Goal: Information Seeking & Learning: Learn about a topic

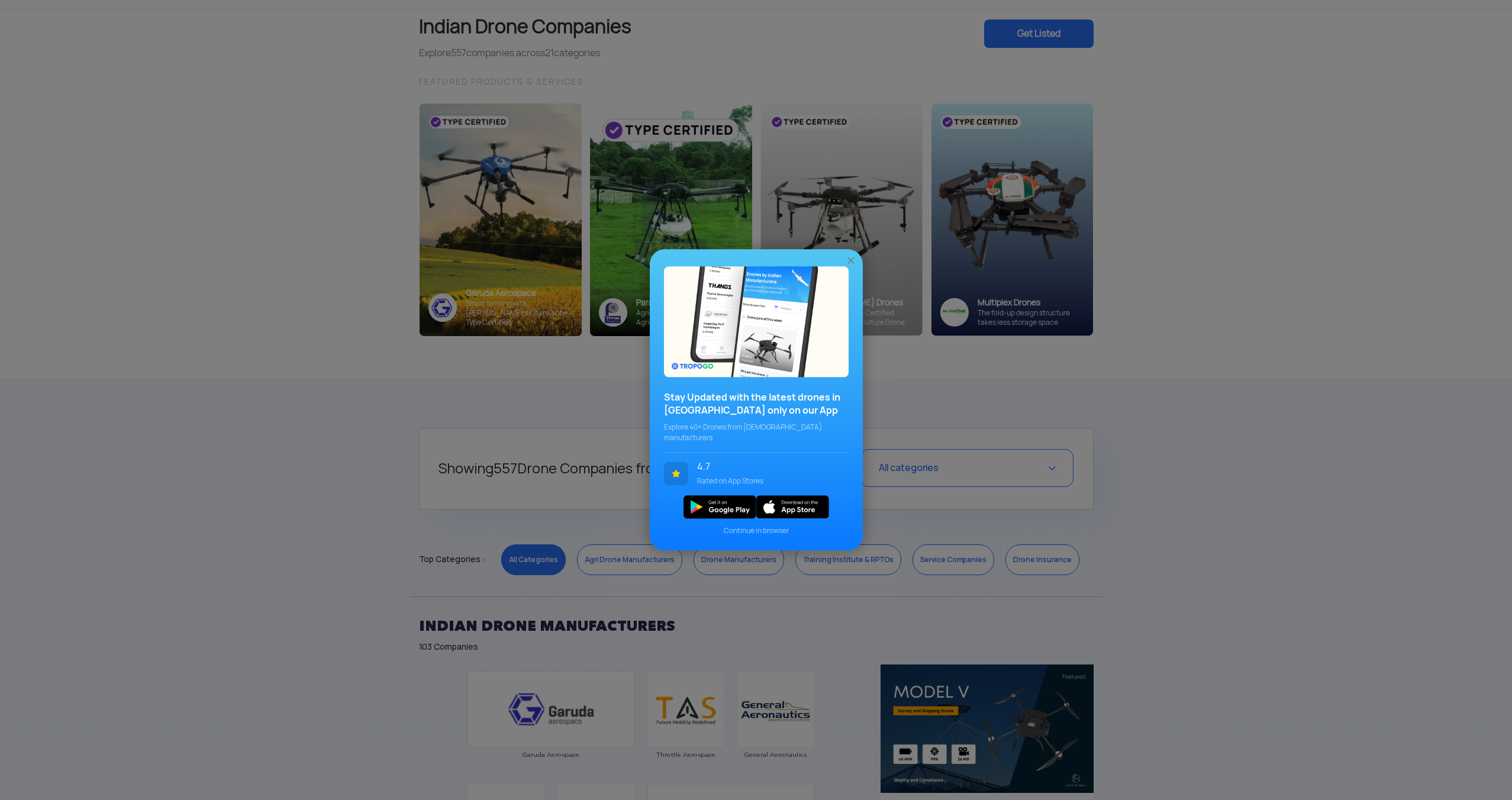
scroll to position [90, 0]
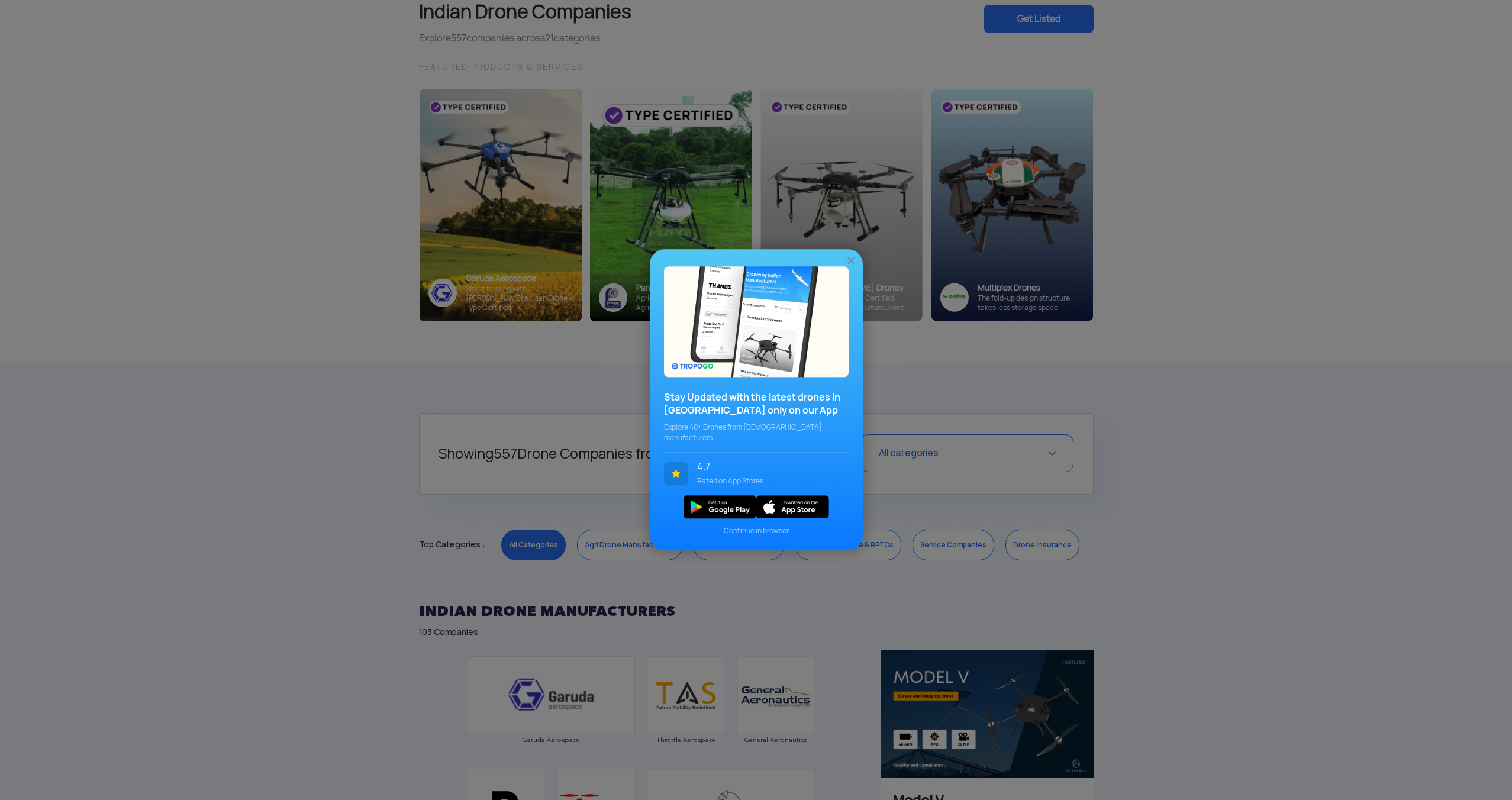
click at [849, 265] on img at bounding box center [851, 261] width 12 height 12
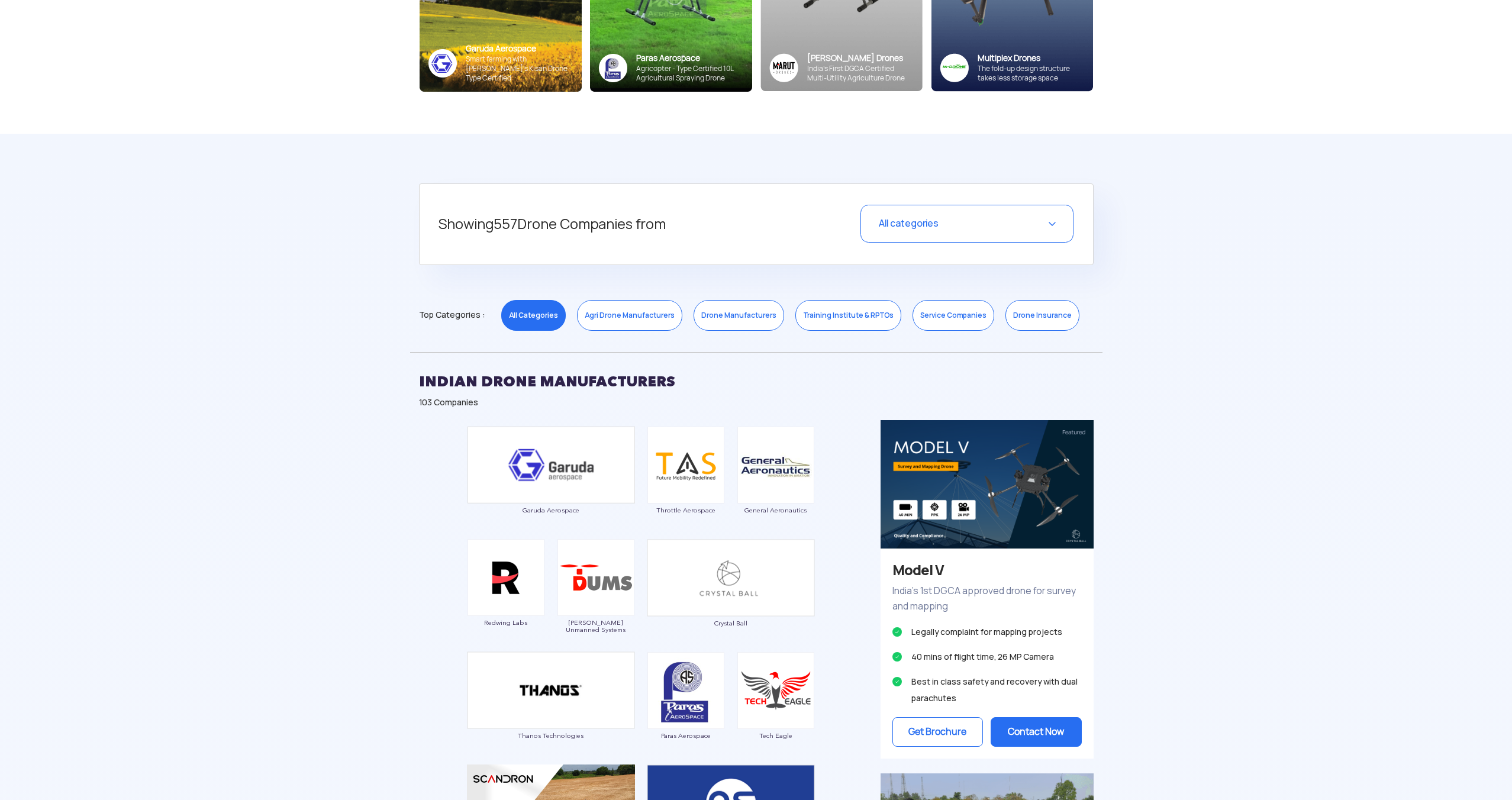
scroll to position [321, 0]
click at [870, 312] on link "Training Institute & RPTOs" at bounding box center [848, 314] width 106 height 31
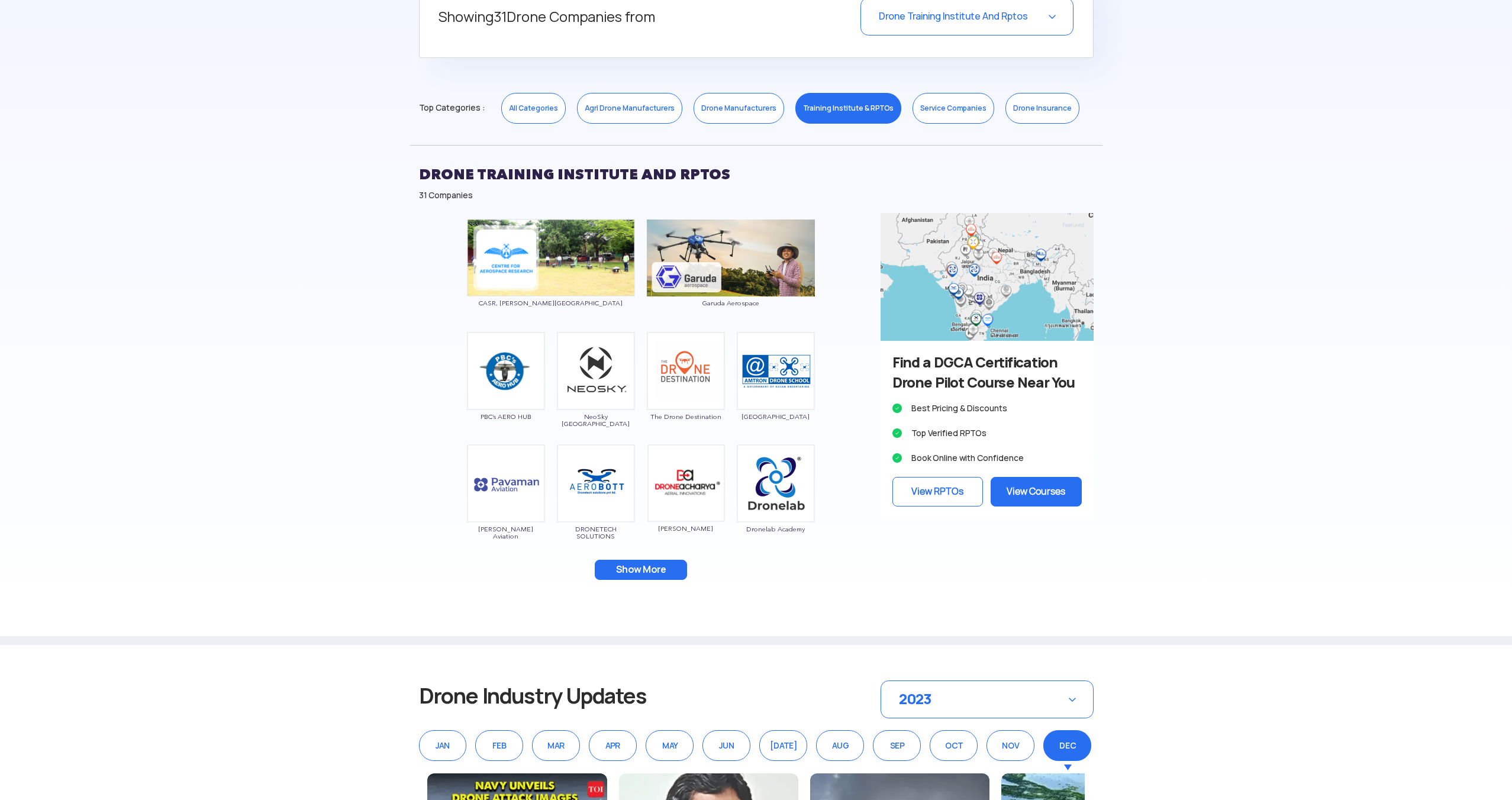
scroll to position [524, 0]
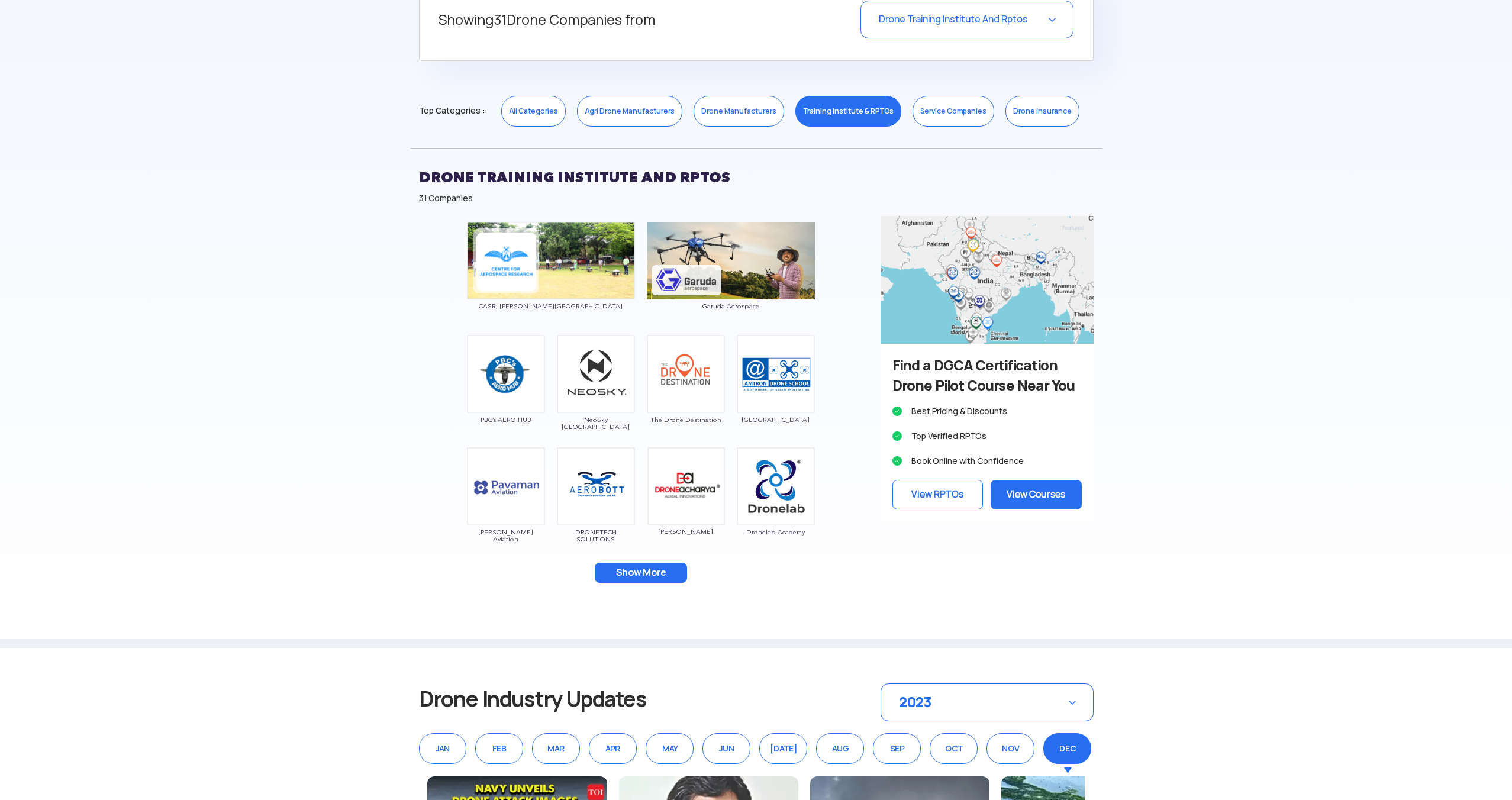
click at [941, 121] on link "Service Companies" at bounding box center [953, 111] width 82 height 31
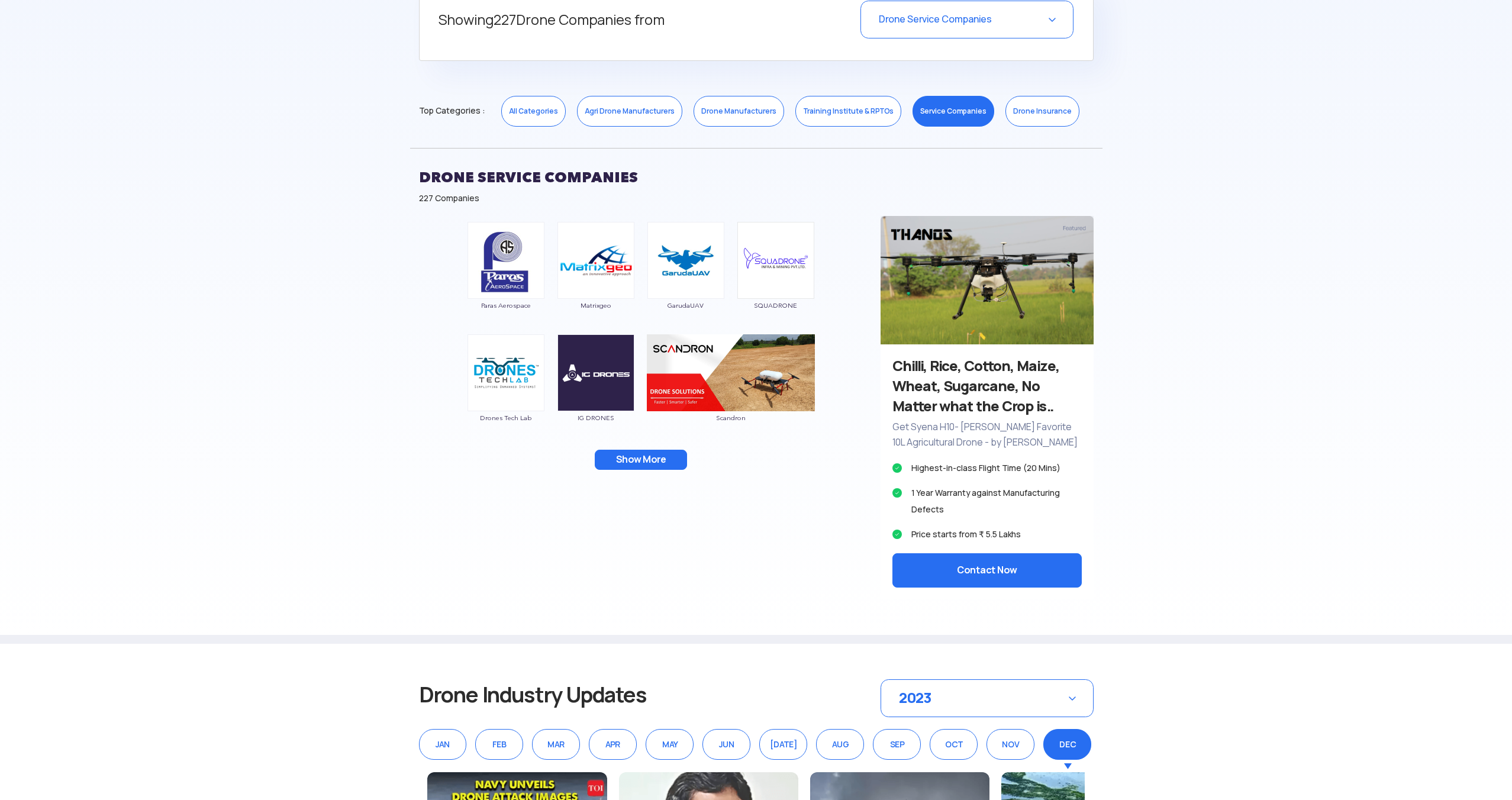
click at [662, 465] on button "Show More" at bounding box center [641, 460] width 92 height 20
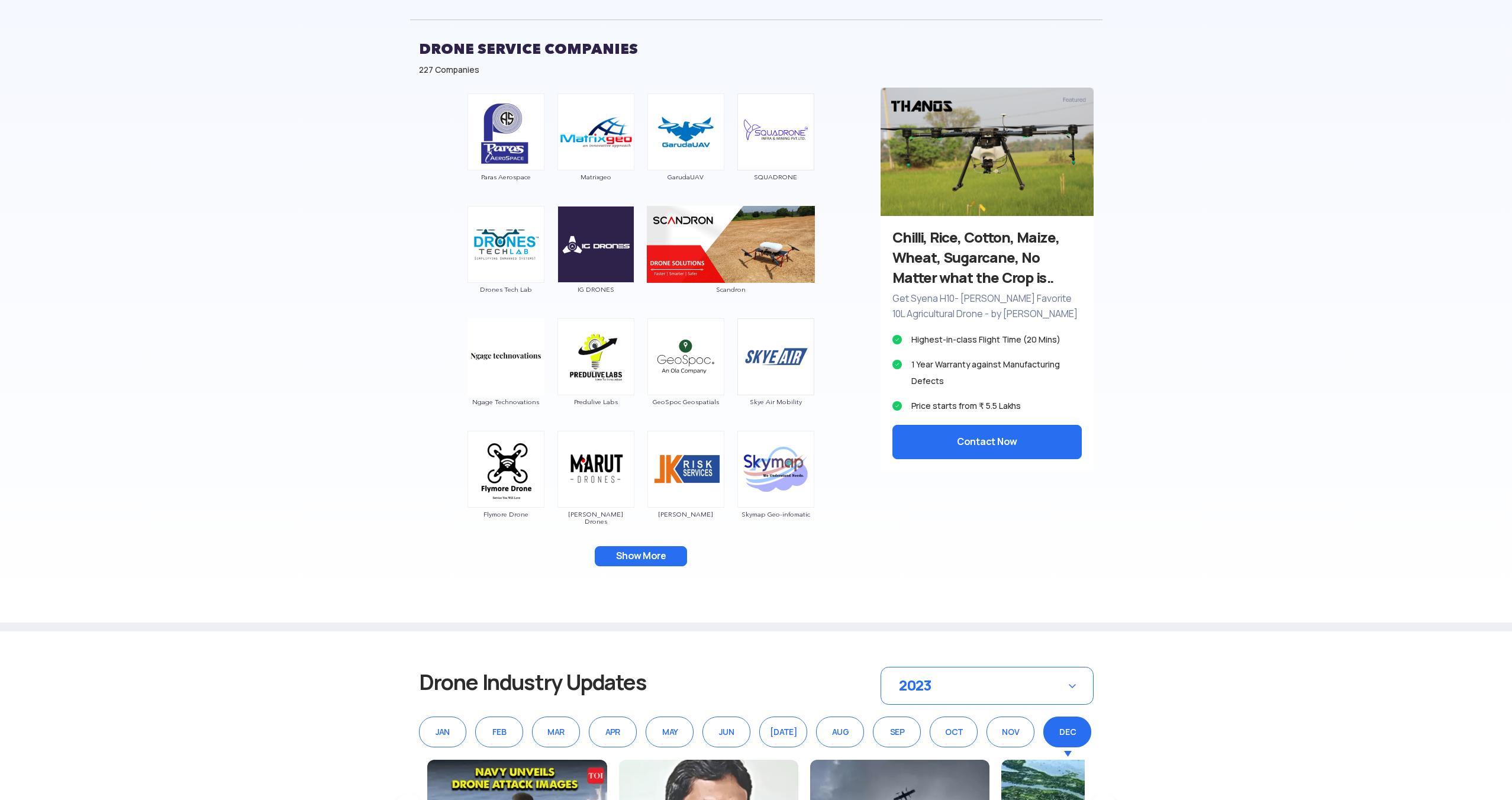
scroll to position [654, 0]
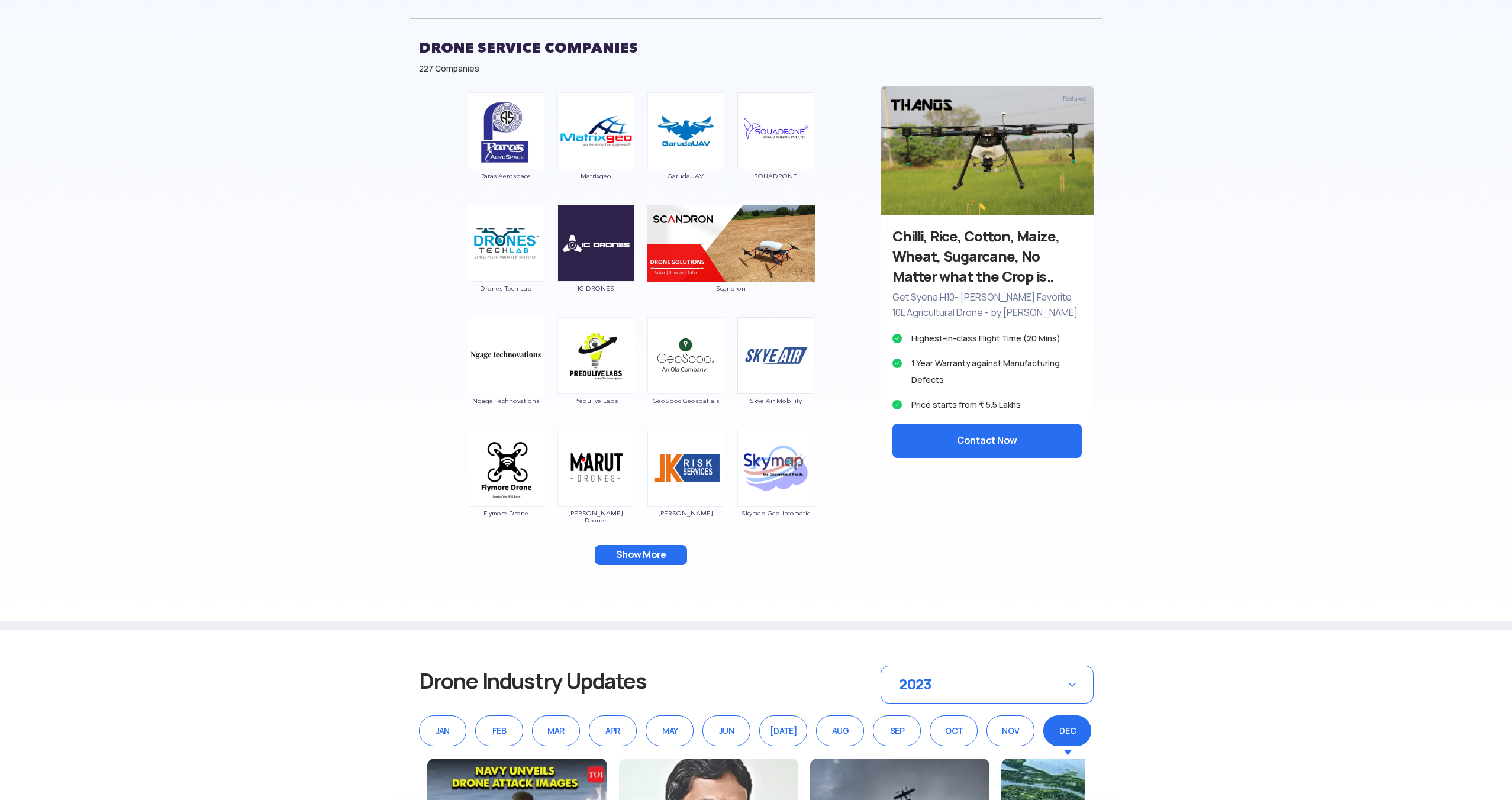
click at [643, 555] on button "Show More" at bounding box center [641, 555] width 92 height 20
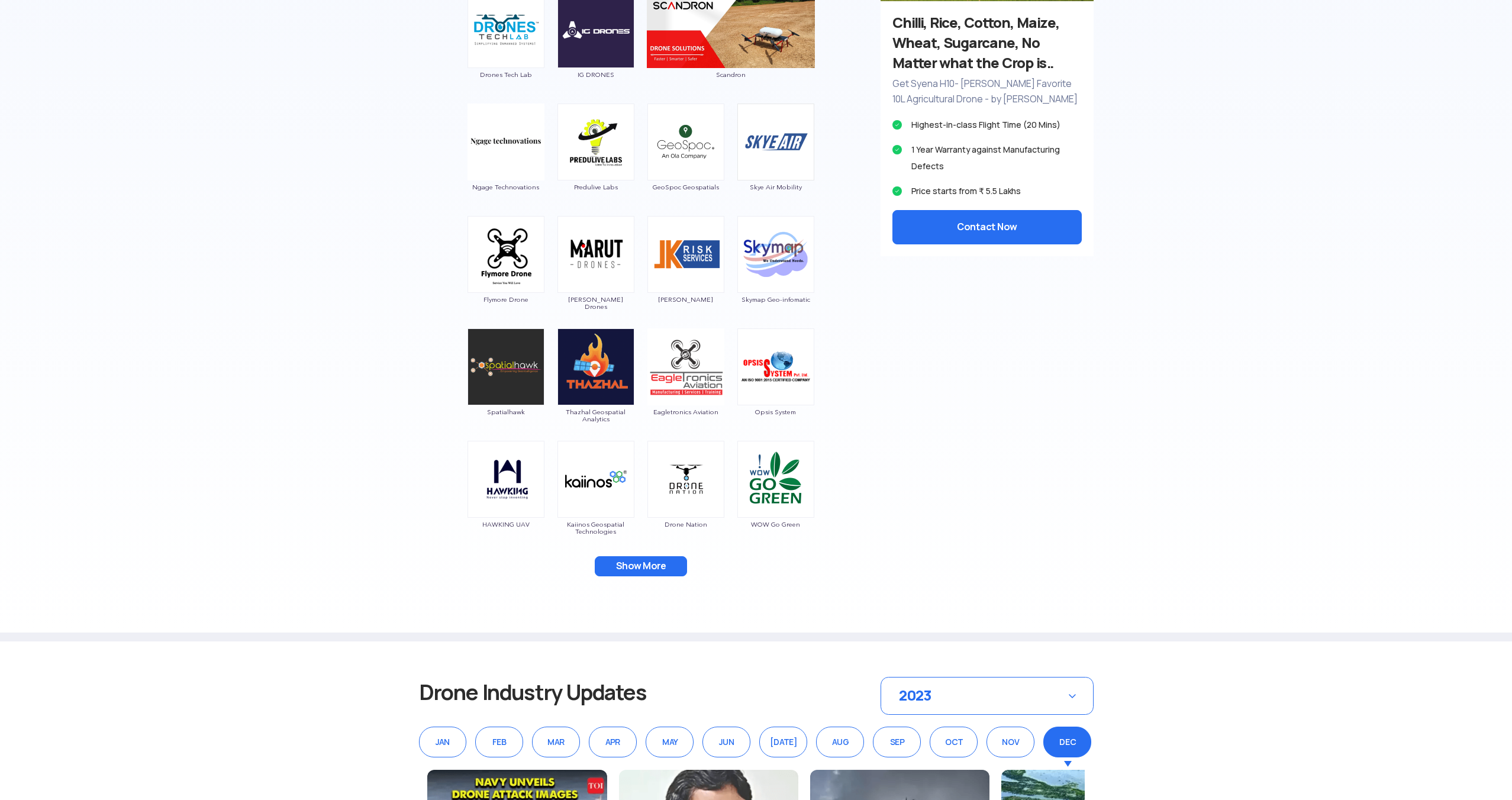
scroll to position [876, 0]
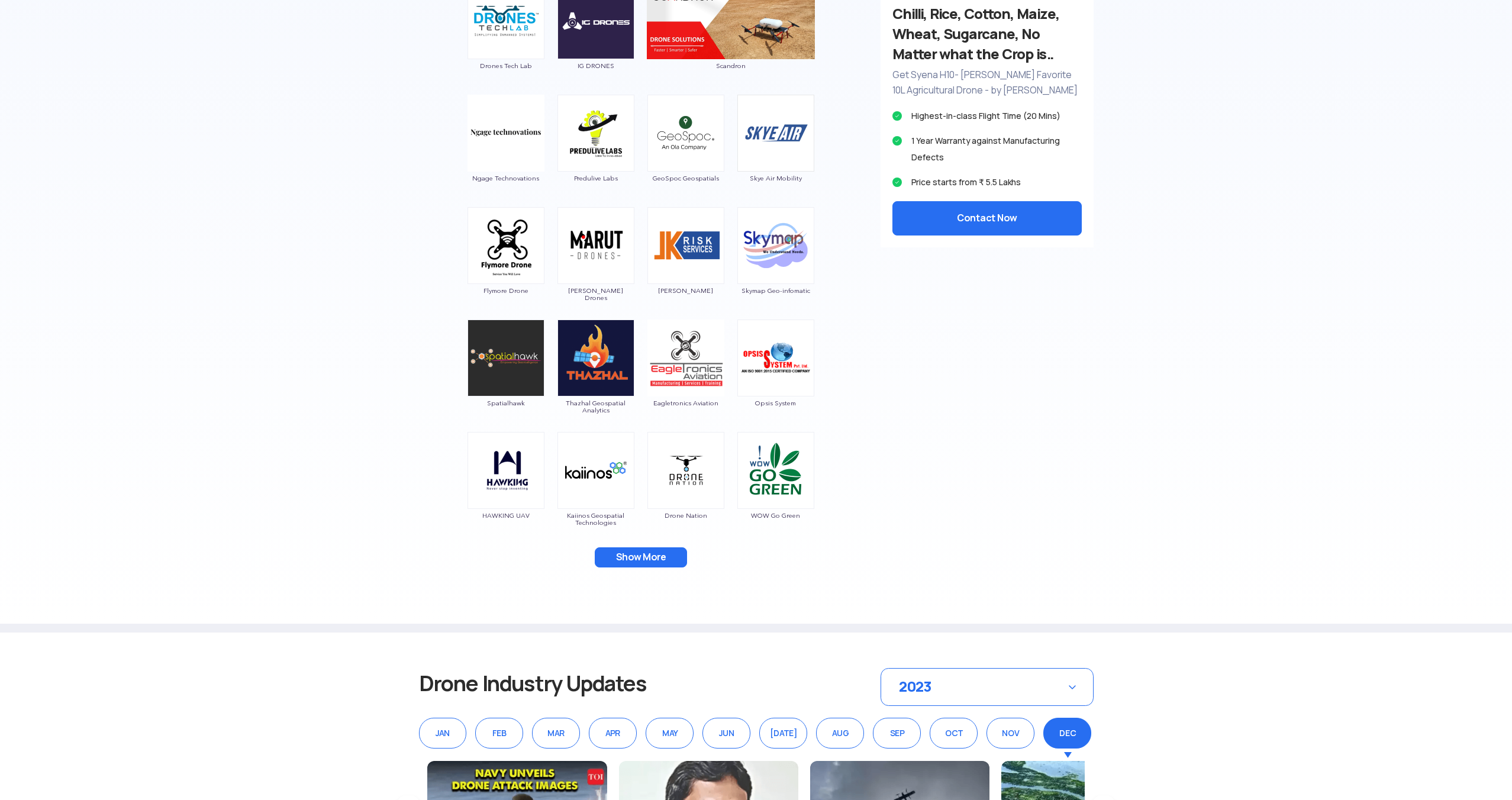
click at [643, 558] on button "Show More" at bounding box center [641, 557] width 92 height 20
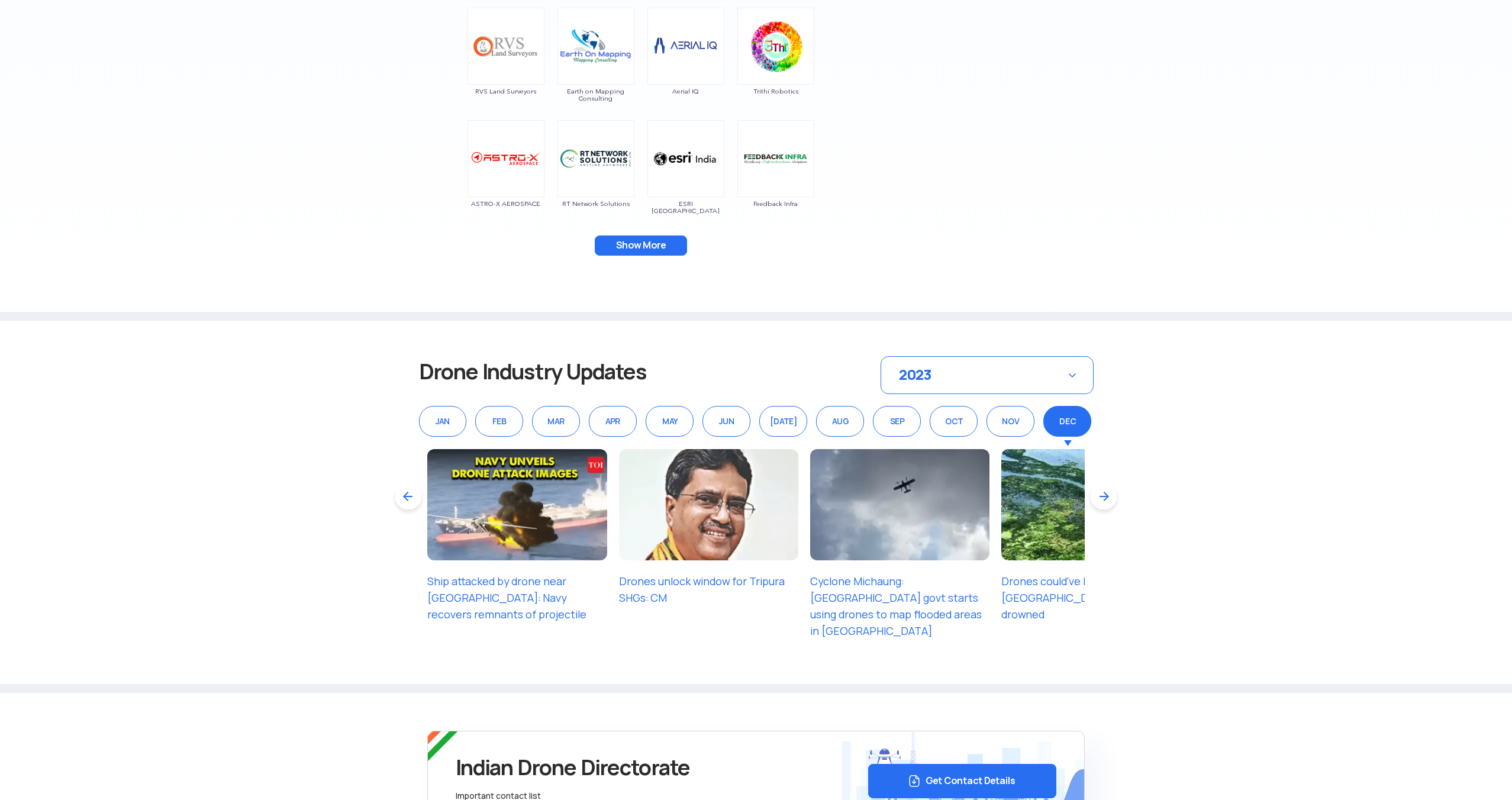
scroll to position [1613, 0]
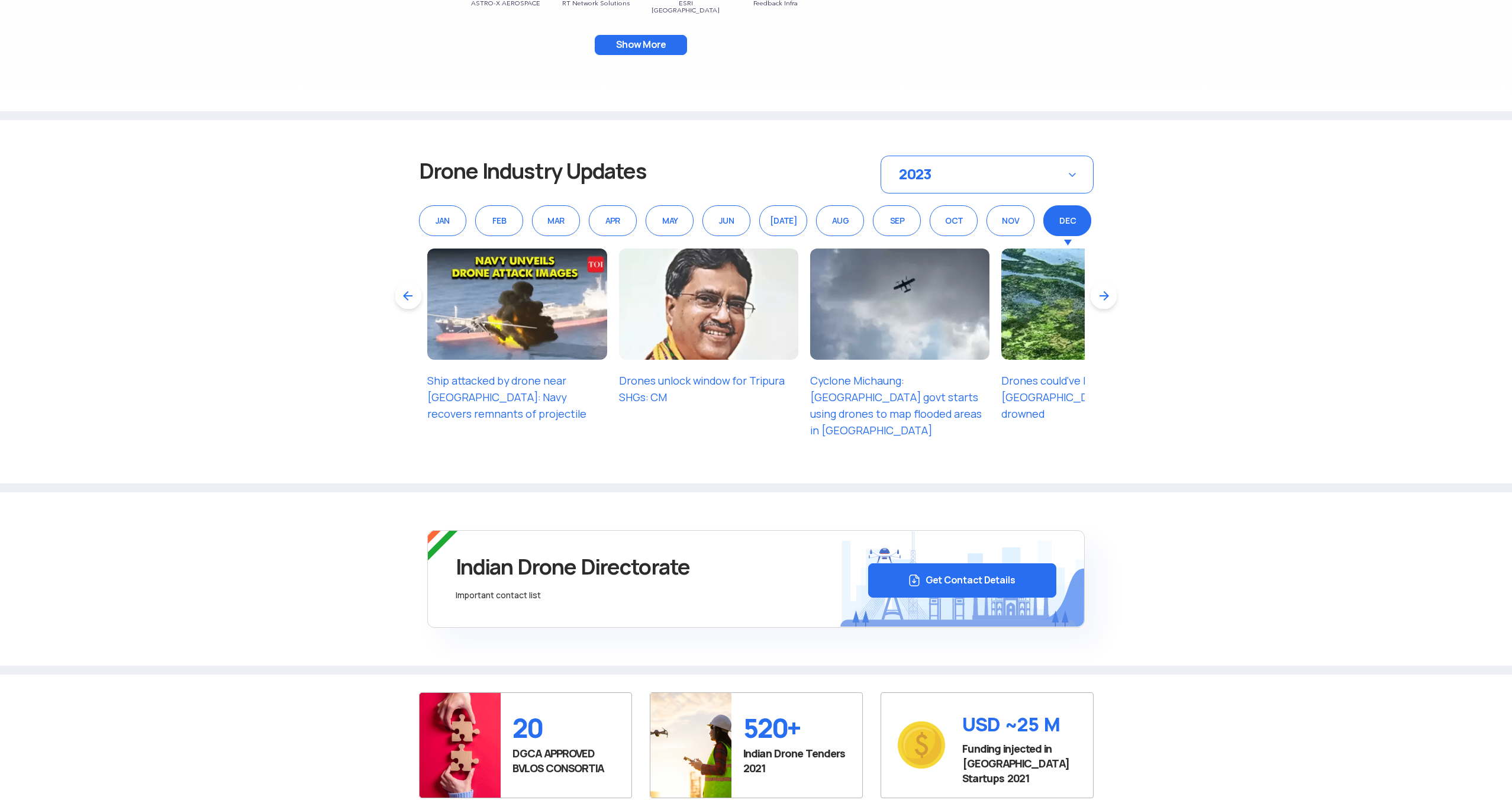
click at [1043, 171] on div "2023" at bounding box center [987, 175] width 213 height 38
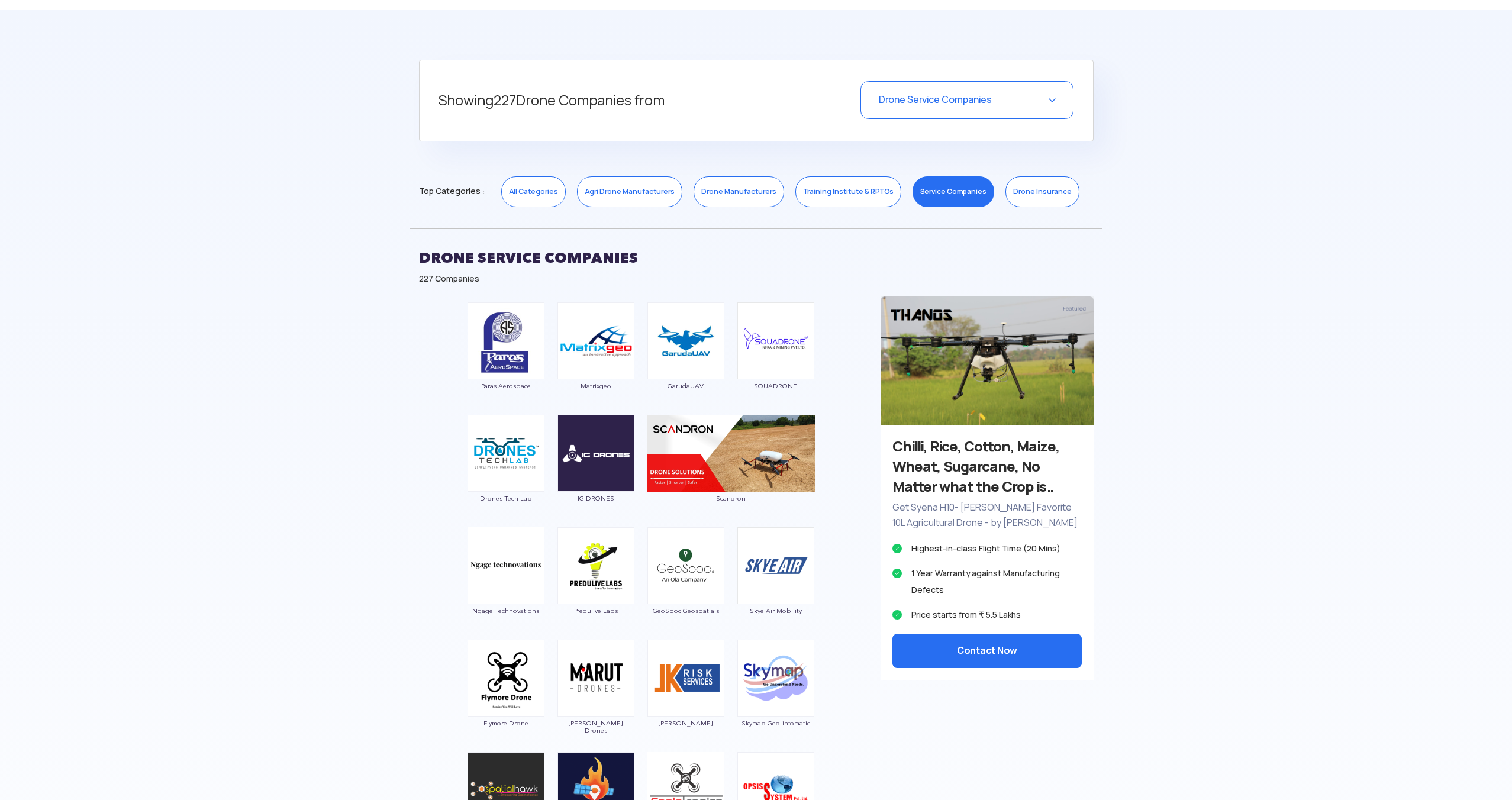
scroll to position [443, 0]
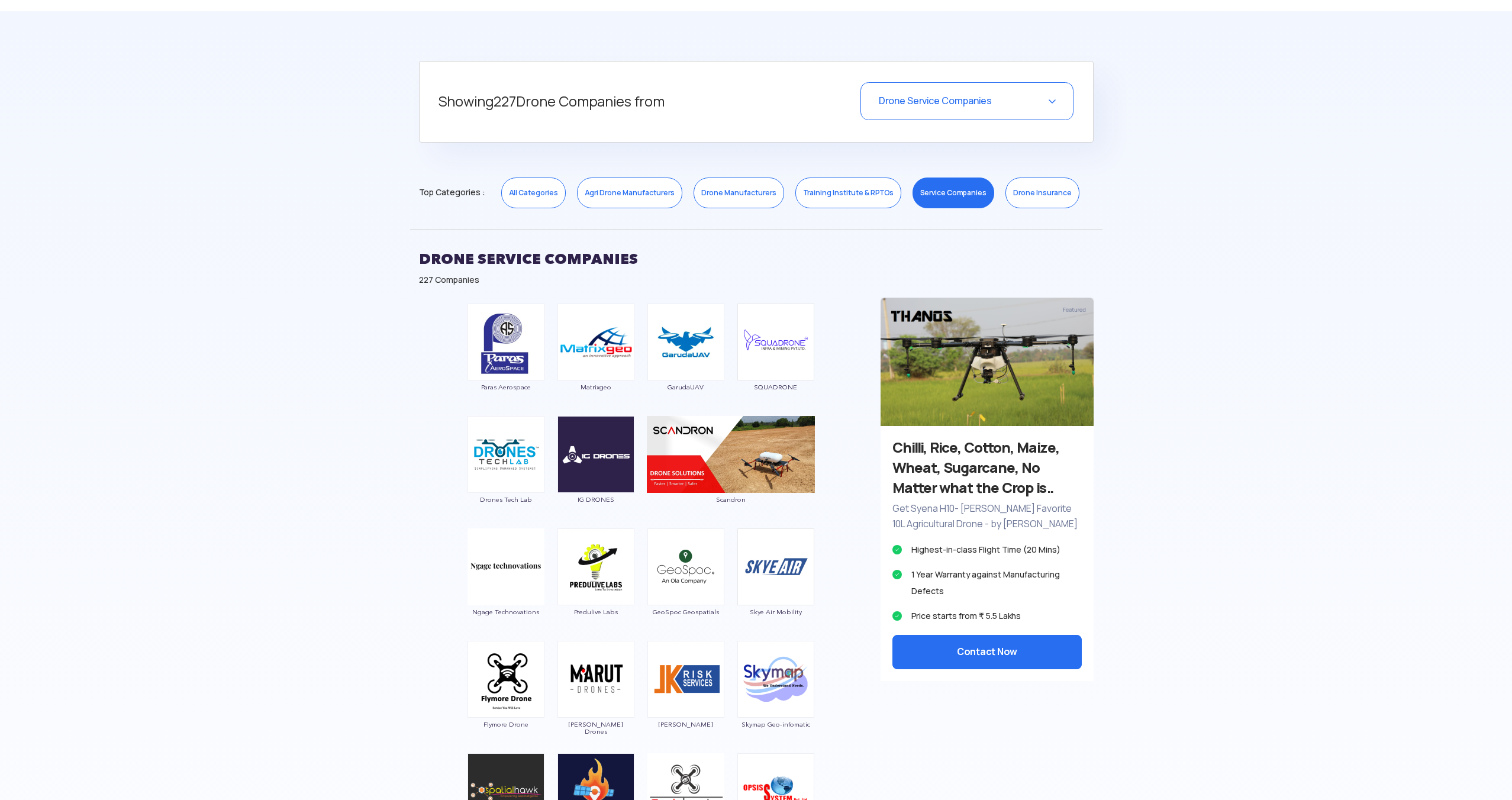
click at [1041, 95] on div "Drone Service Companies" at bounding box center [967, 101] width 213 height 38
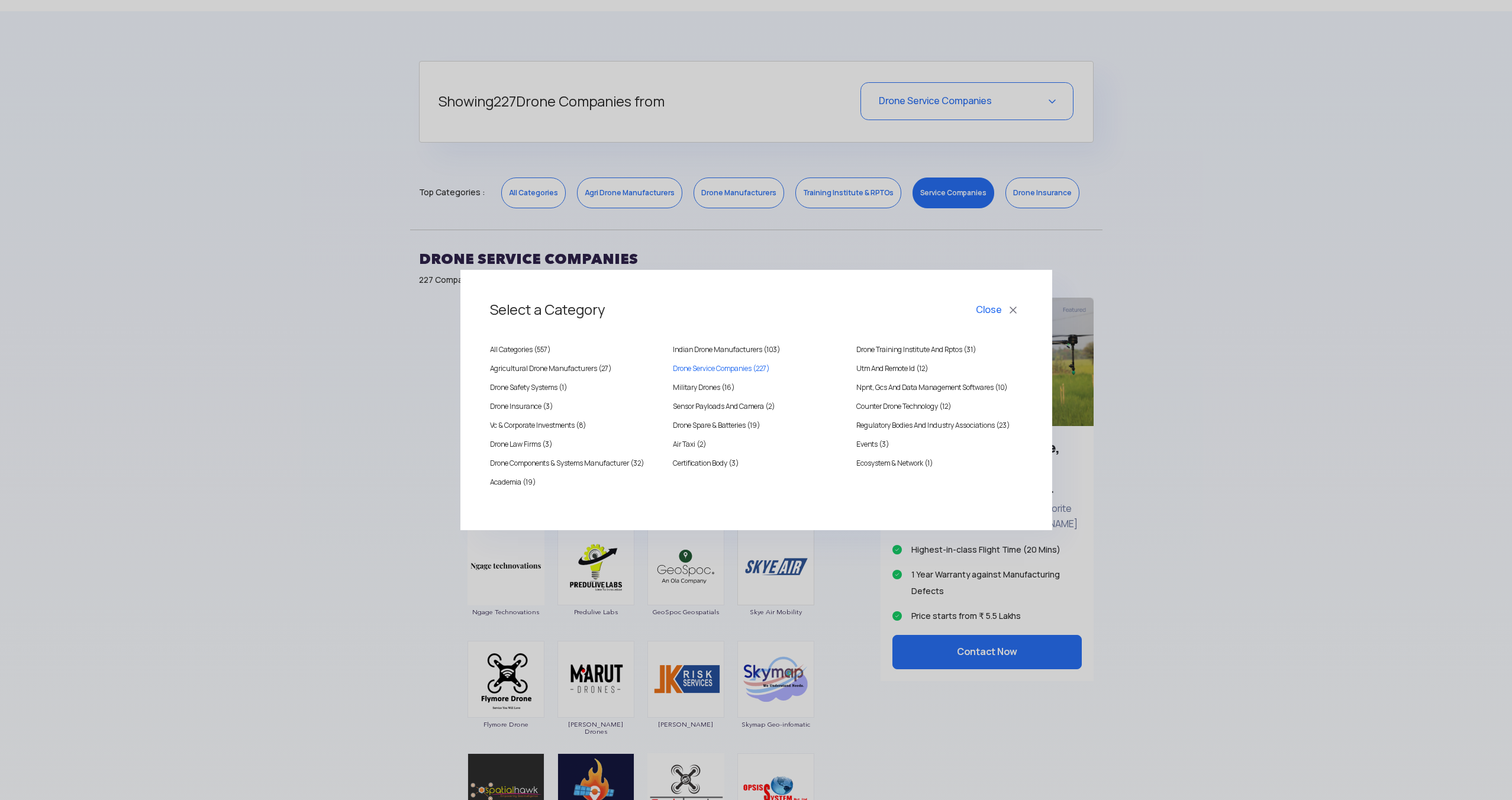
click at [1158, 311] on div "Select a Category Close All Categories ( 557 ) [DEMOGRAPHIC_DATA] Drone Manufac…" at bounding box center [756, 400] width 1512 height 800
click at [1010, 305] on button "Close" at bounding box center [998, 310] width 49 height 20
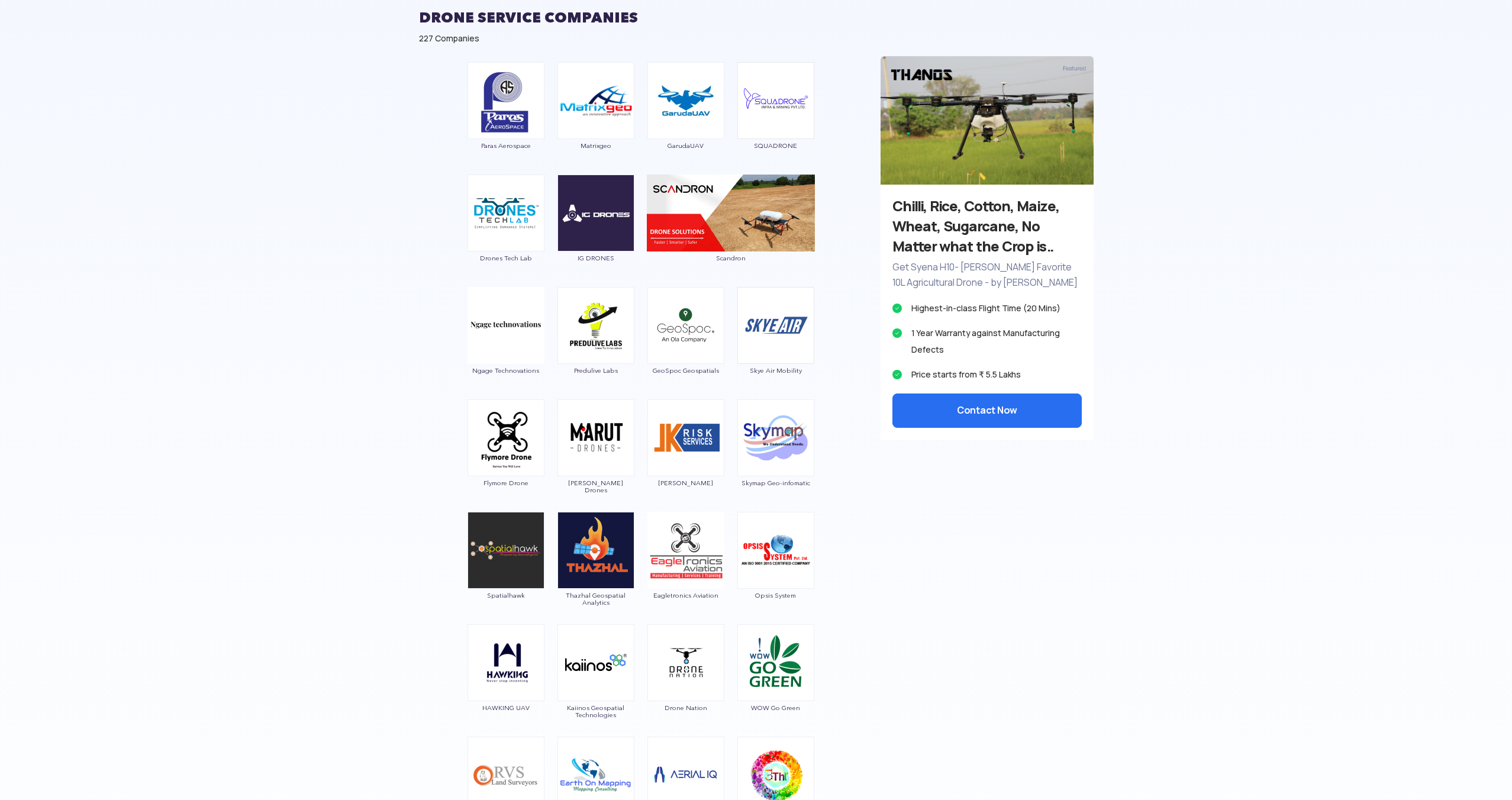
scroll to position [696, 0]
